Goal: Task Accomplishment & Management: Manage account settings

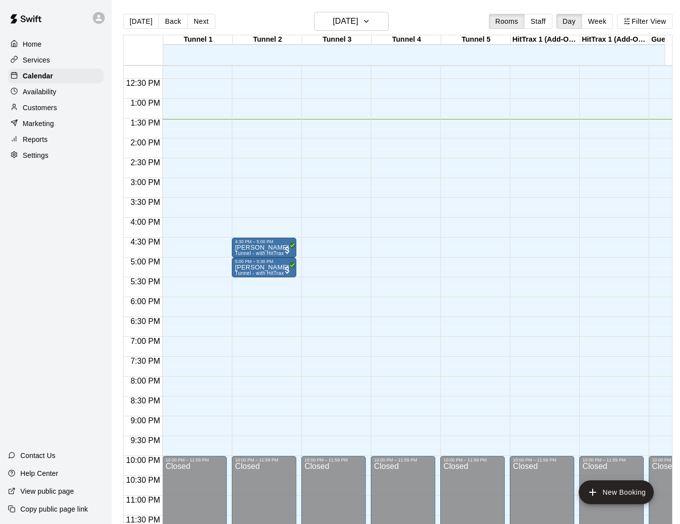
scroll to position [23, 0]
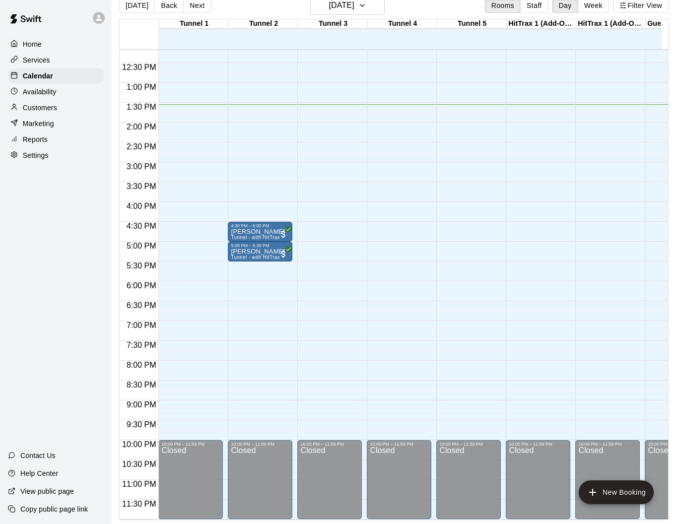
scroll to position [23, 10]
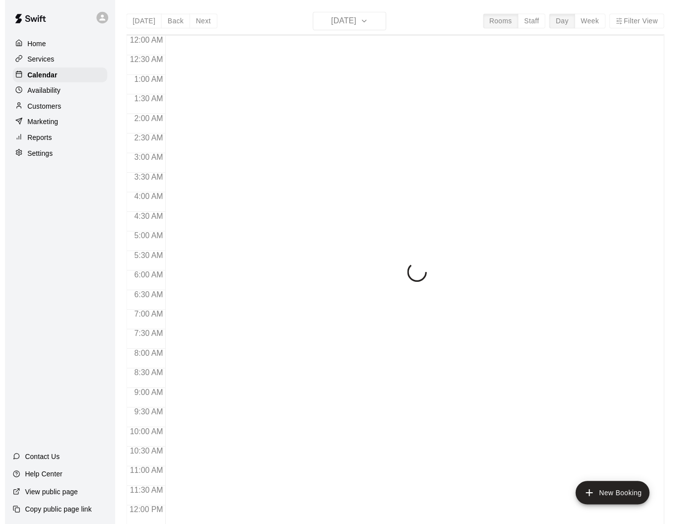
scroll to position [447, 0]
